Goal: Task Accomplishment & Management: Manage account settings

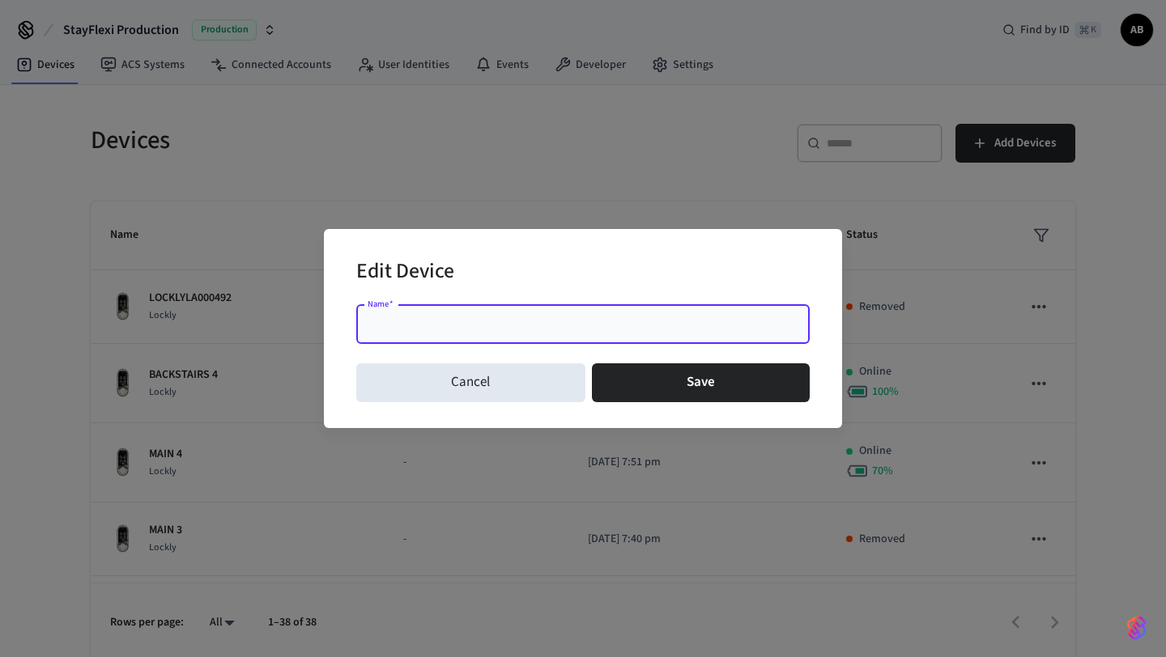
click at [474, 372] on button "Cancel" at bounding box center [470, 383] width 229 height 39
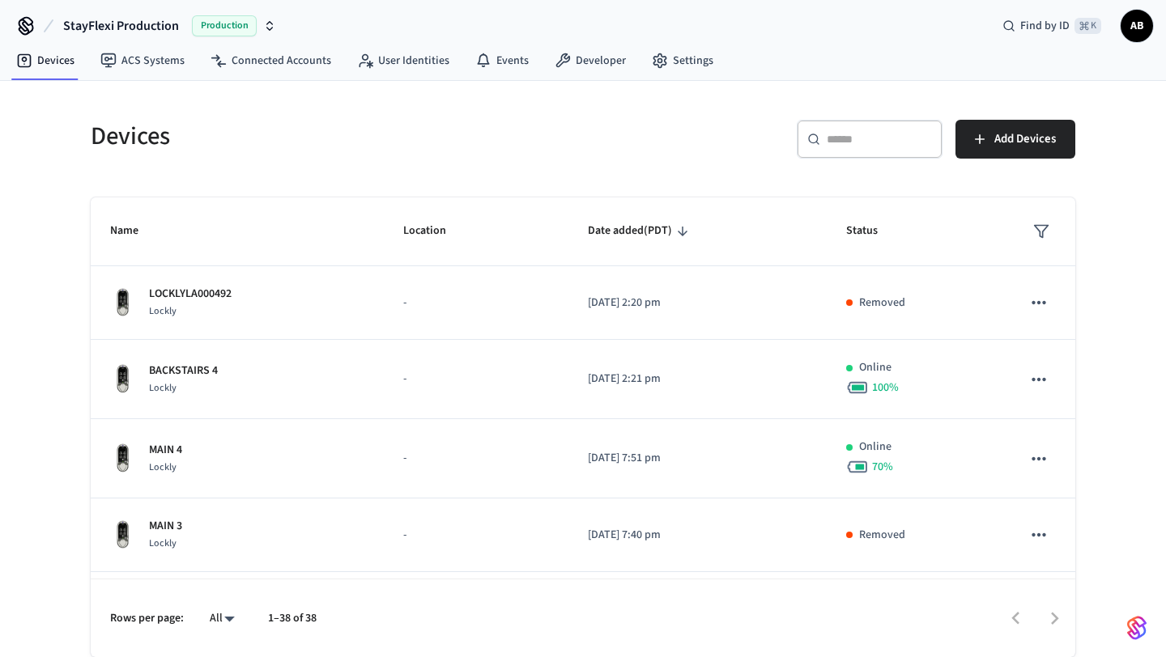
scroll to position [1333, 0]
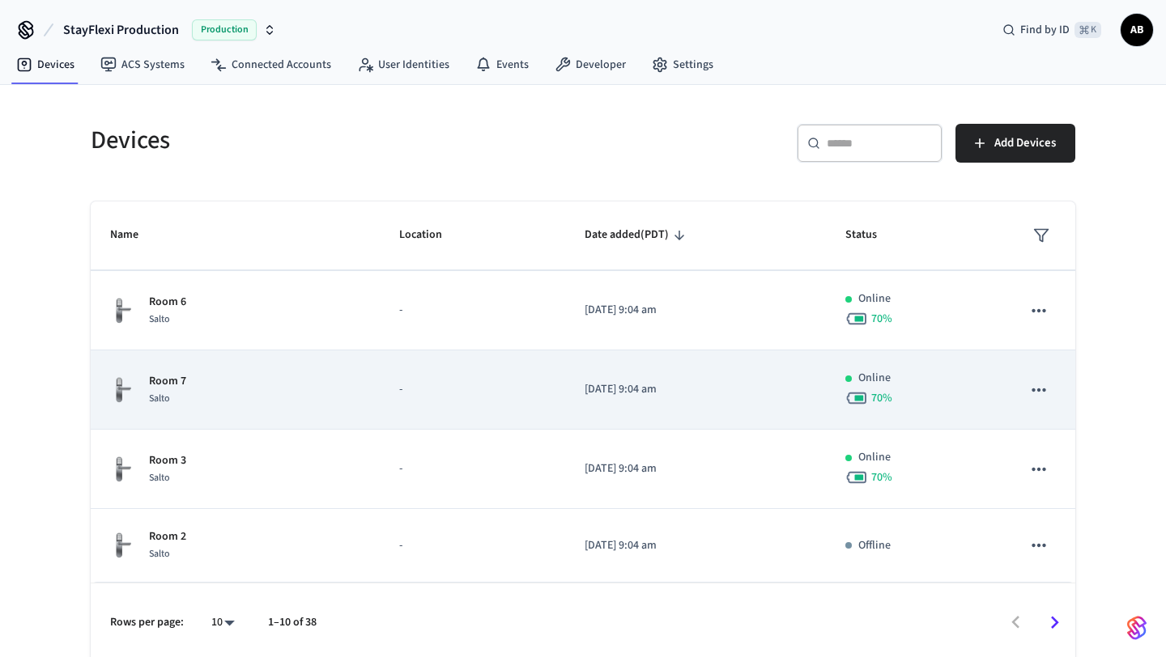
scroll to position [4, 0]
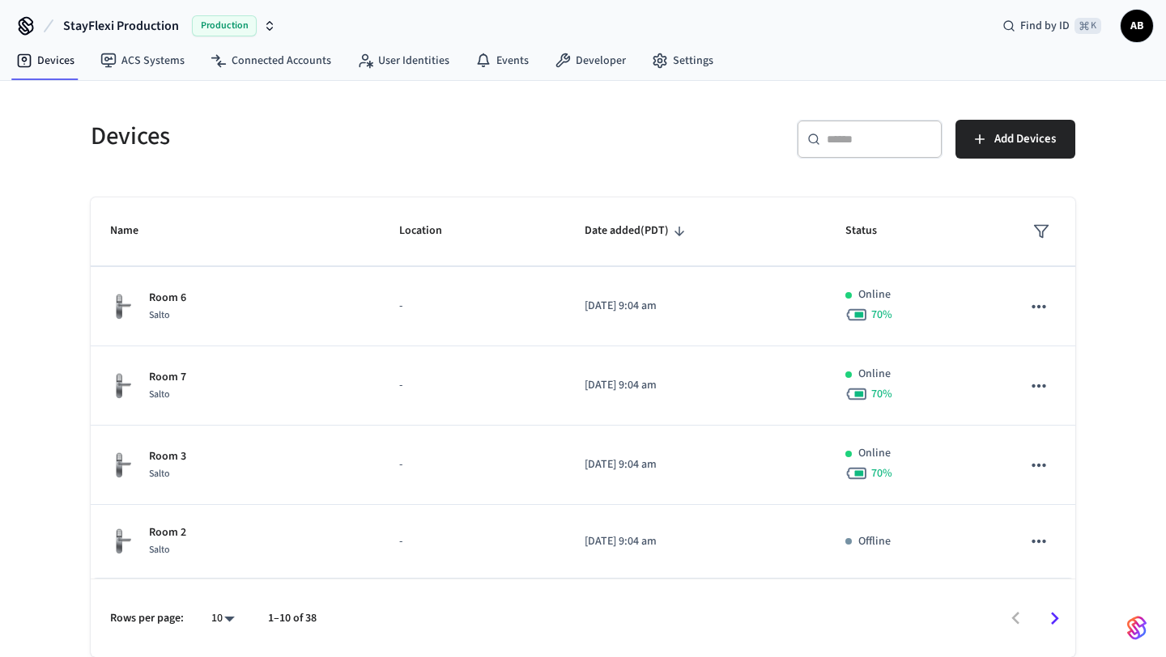
click at [225, 620] on body "StayFlexi Production Production Find by ID ⌘ K AB Devices ACS Systems Connected…" at bounding box center [583, 326] width 1166 height 661
click at [223, 568] on li "100" at bounding box center [216, 567] width 43 height 44
type input "***"
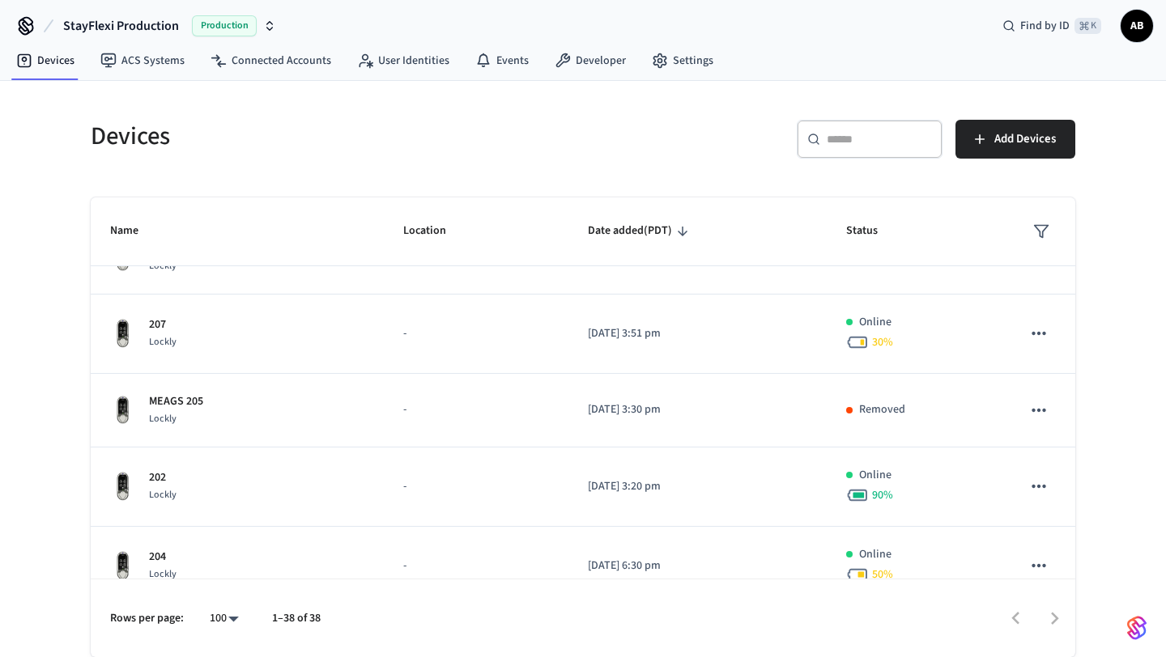
scroll to position [1754, 0]
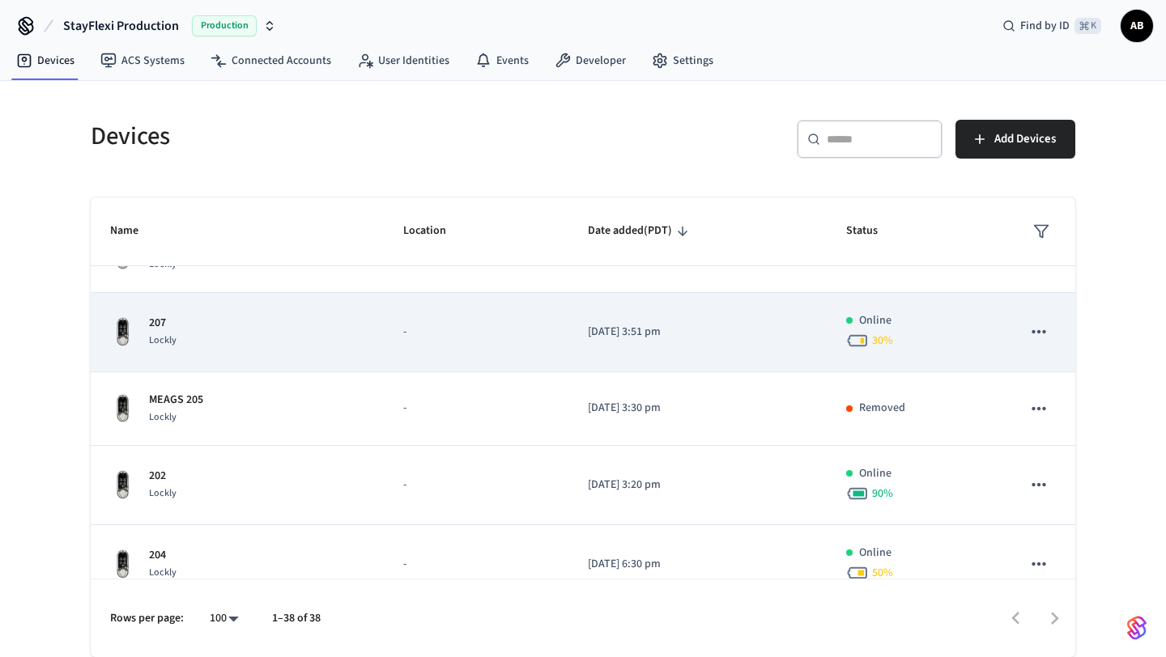
click at [1034, 334] on icon "sticky table" at bounding box center [1038, 331] width 21 height 21
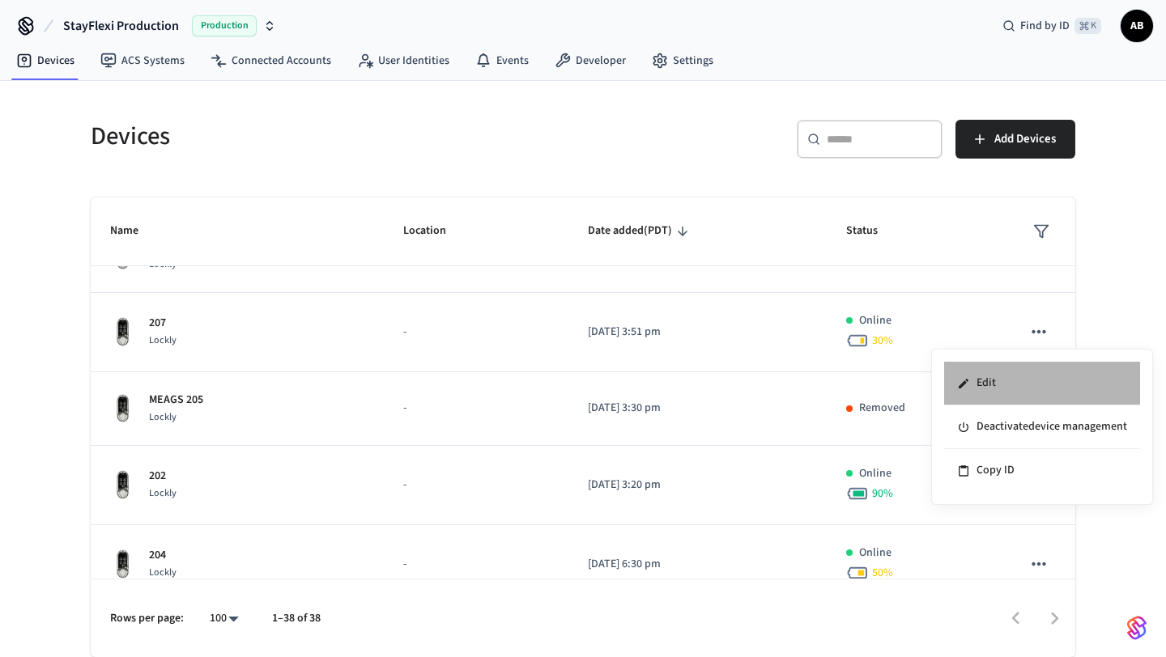
click at [1002, 376] on li "Edit" at bounding box center [1042, 384] width 196 height 44
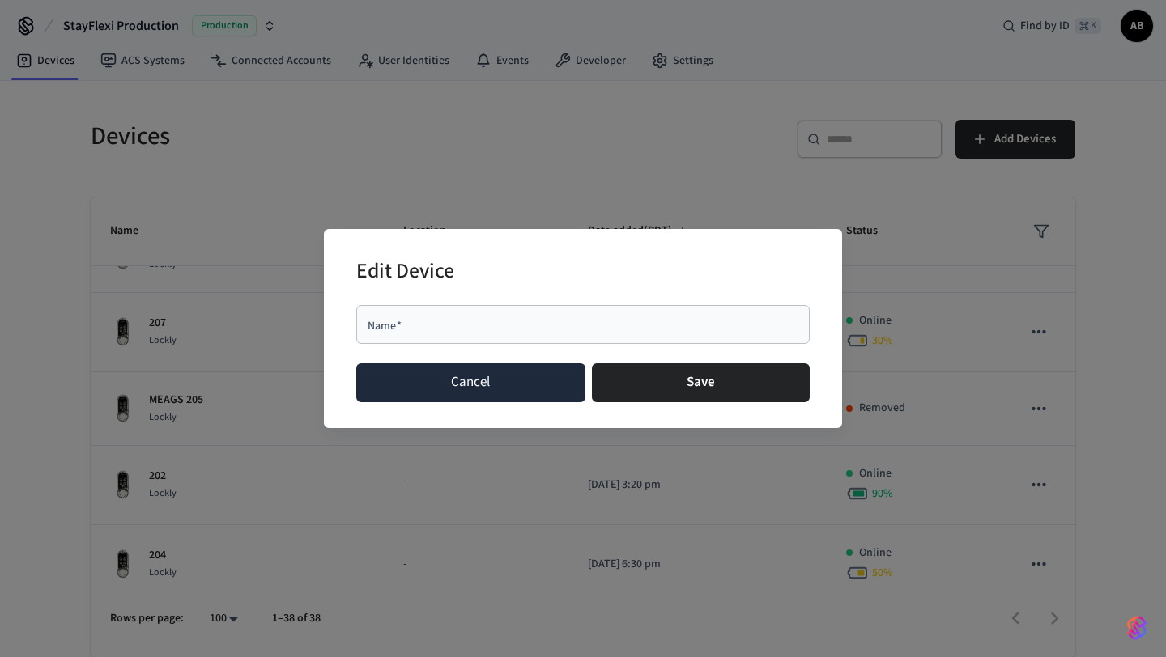
click at [496, 375] on button "Cancel" at bounding box center [470, 383] width 229 height 39
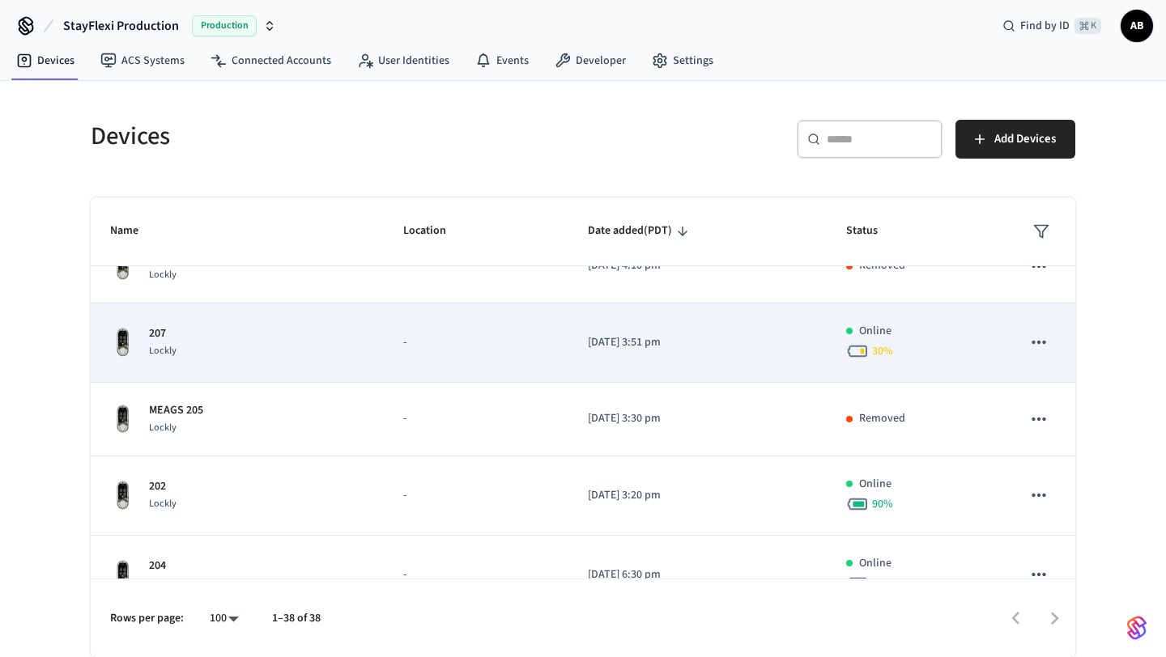
scroll to position [1746, 0]
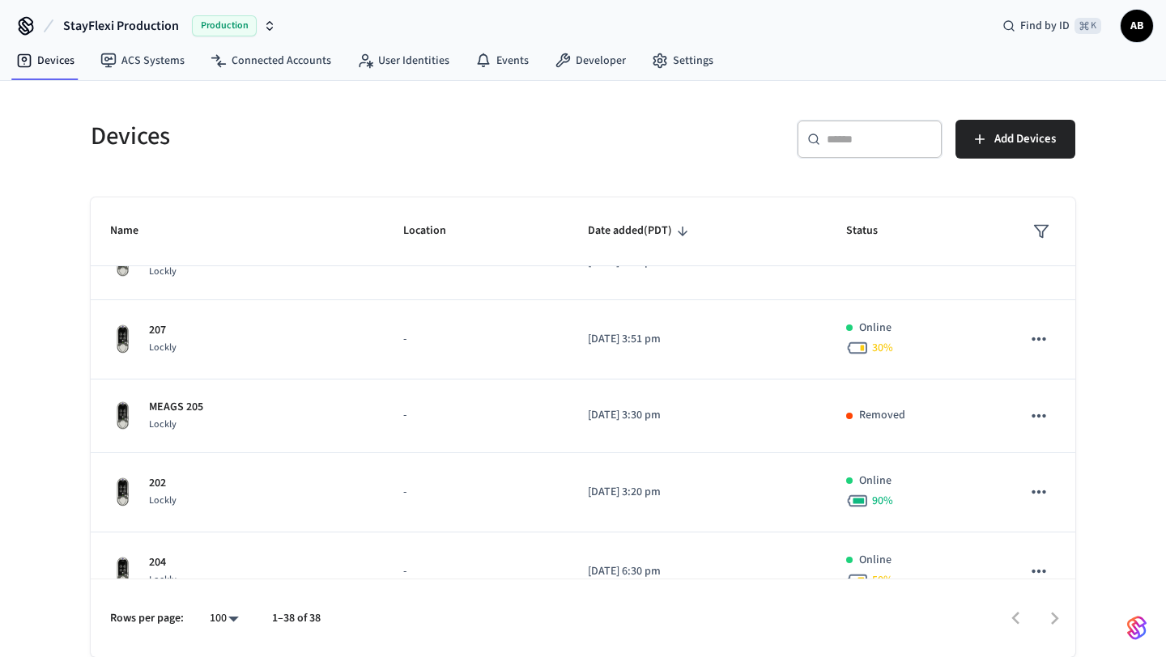
click at [833, 140] on input "text" at bounding box center [879, 139] width 105 height 16
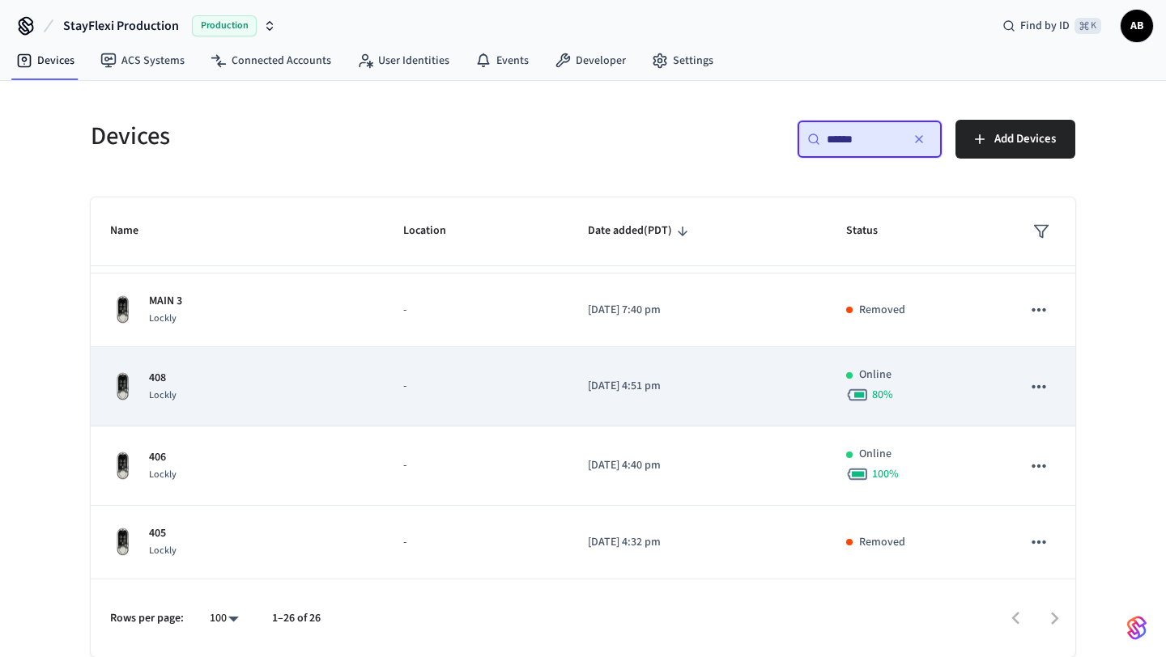
scroll to position [237, 0]
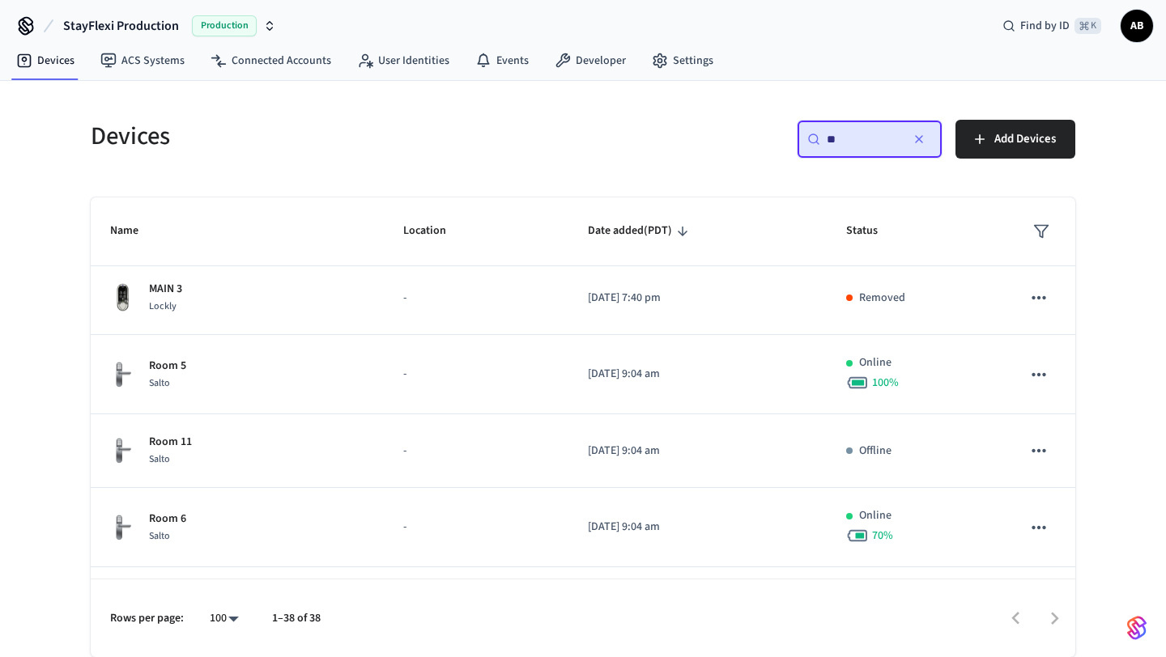
type input "*"
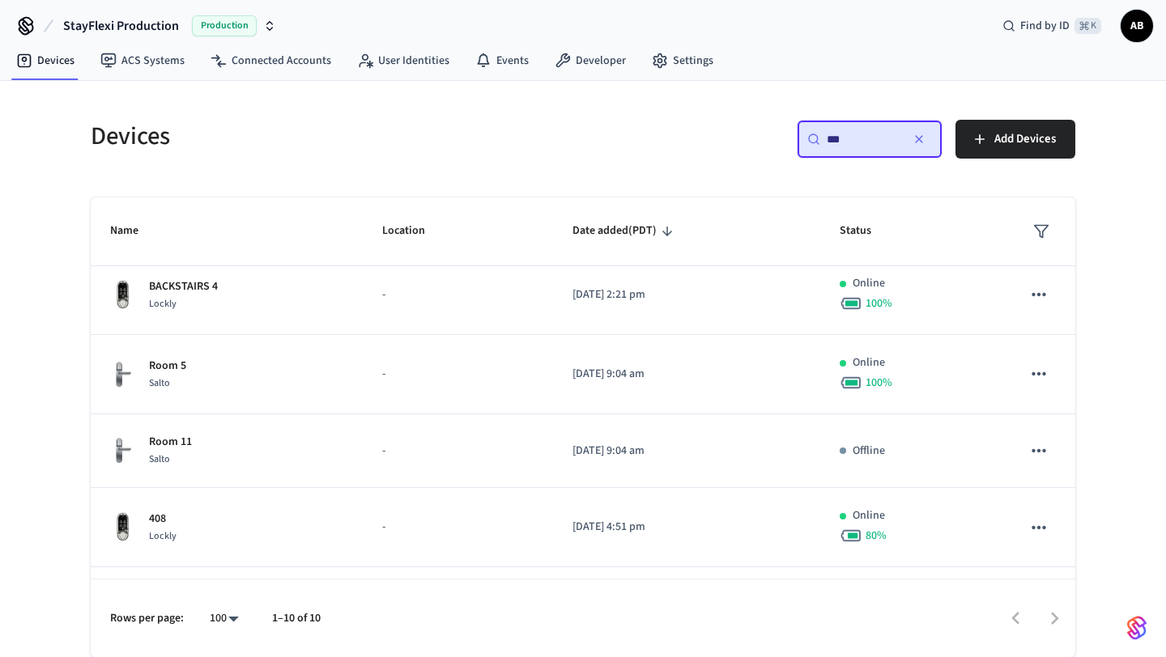
scroll to position [0, 0]
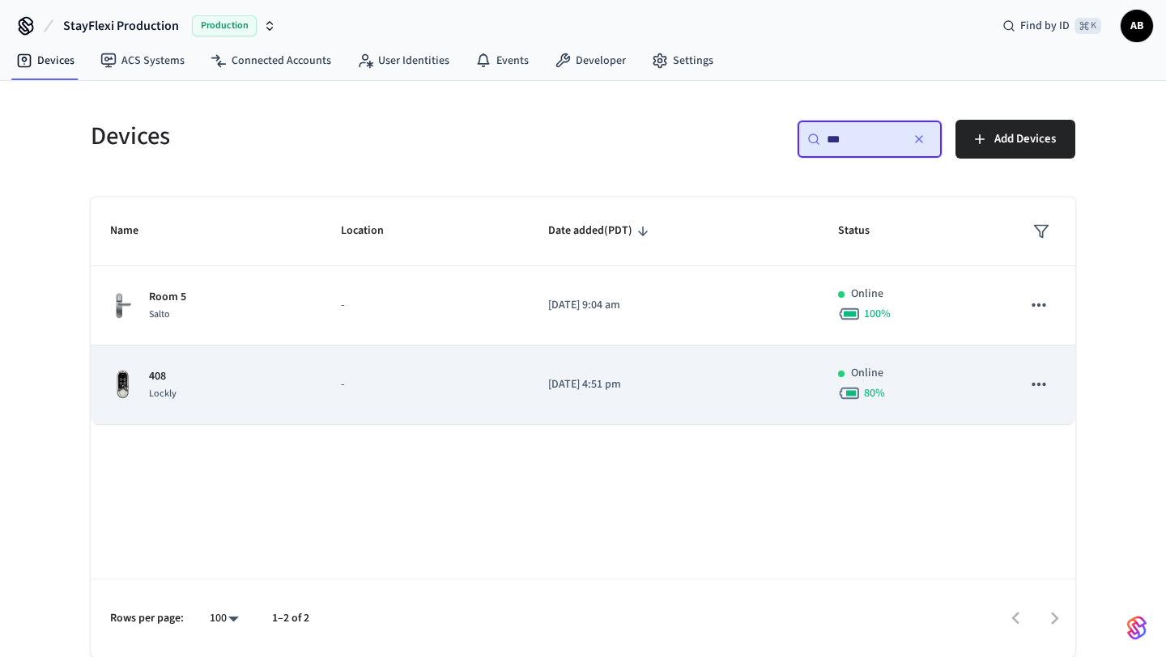
type input "***"
click at [1027, 385] on button "sticky table" at bounding box center [1039, 385] width 34 height 34
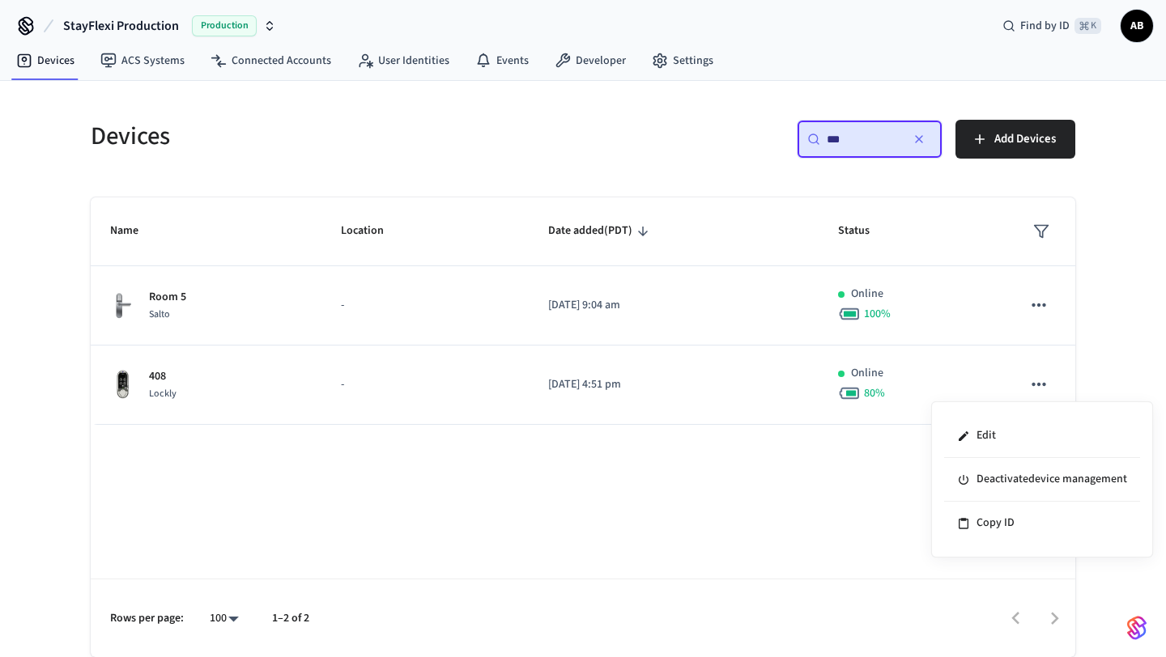
click at [168, 381] on div at bounding box center [583, 328] width 1166 height 657
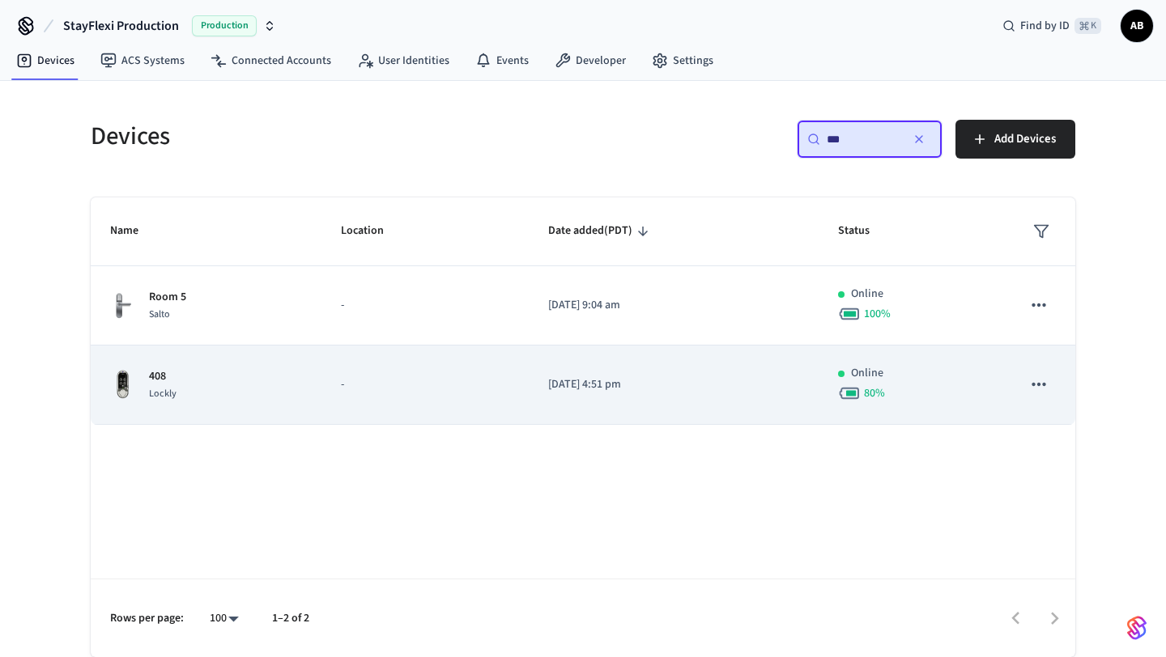
click at [140, 385] on div "408 Lockly" at bounding box center [206, 385] width 192 height 34
click at [160, 381] on p "408" at bounding box center [163, 376] width 28 height 17
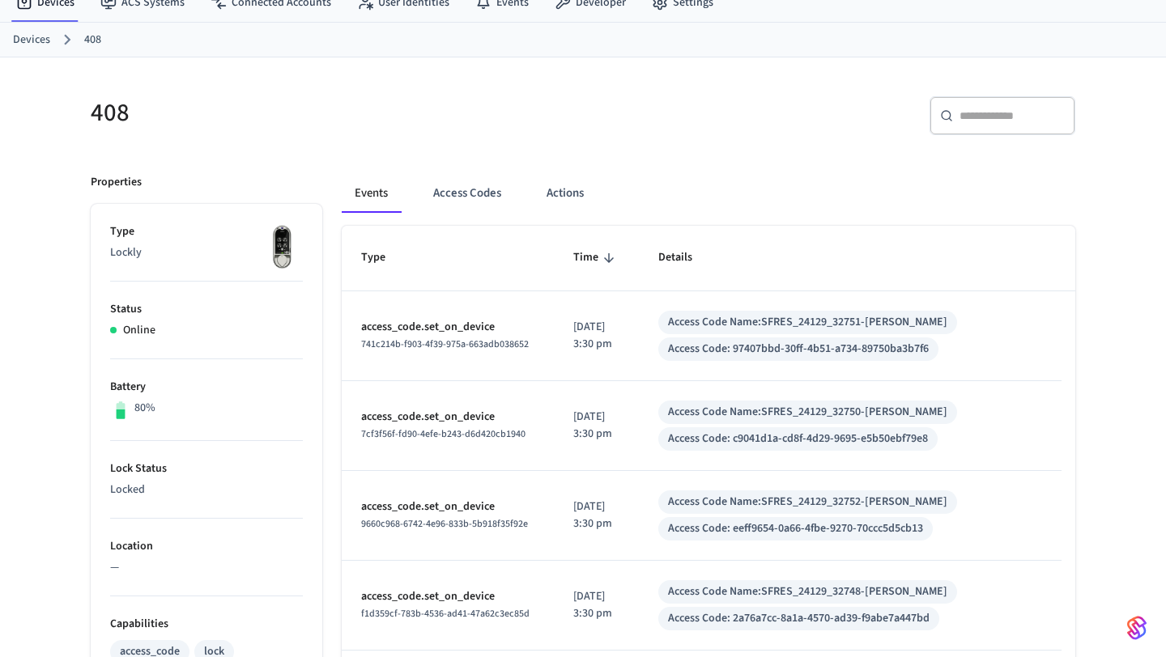
scroll to position [60, 0]
